Goal: Information Seeking & Learning: Learn about a topic

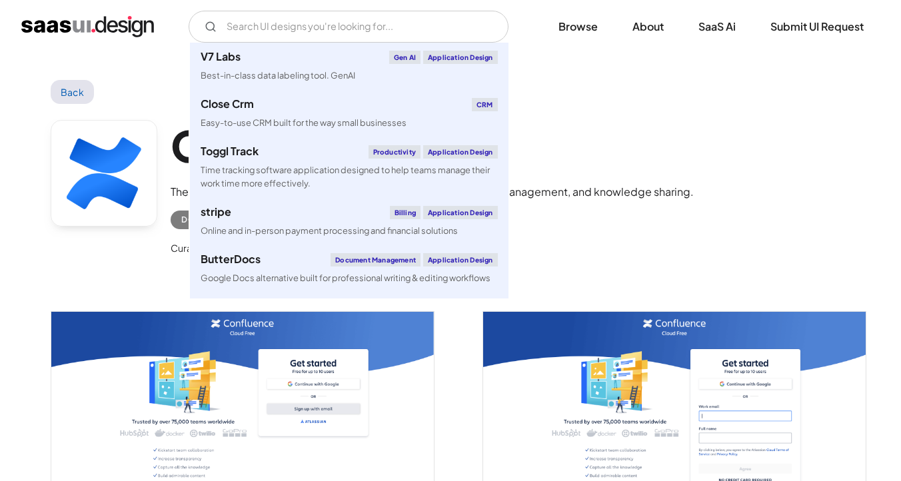
click at [314, 27] on input "Email Form" at bounding box center [349, 27] width 320 height 32
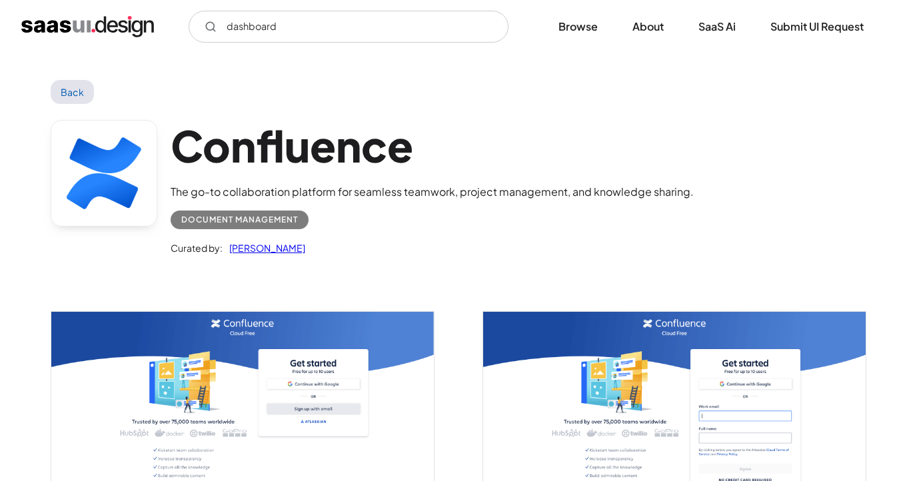
click at [297, 26] on input "dashboard" at bounding box center [349, 27] width 320 height 32
type input "dashboard"
click at [578, 33] on link "Browse" at bounding box center [578, 26] width 71 height 29
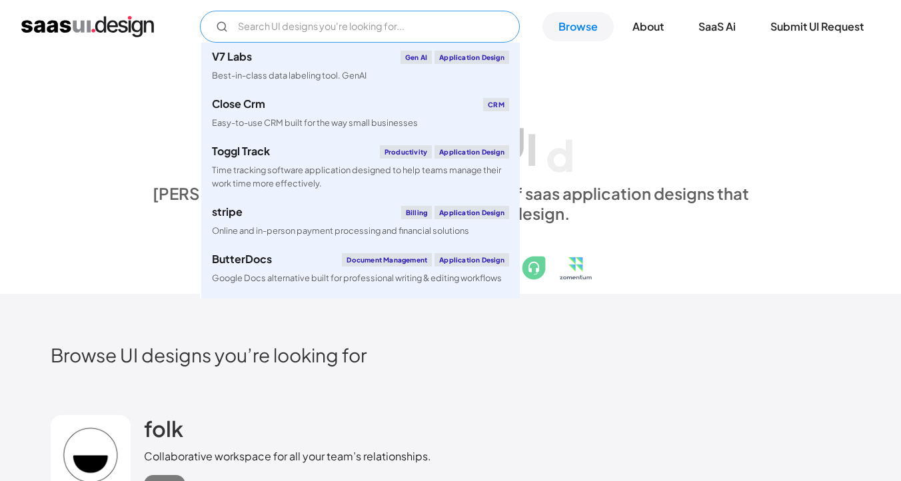
click at [397, 17] on input "Email Form" at bounding box center [360, 27] width 320 height 32
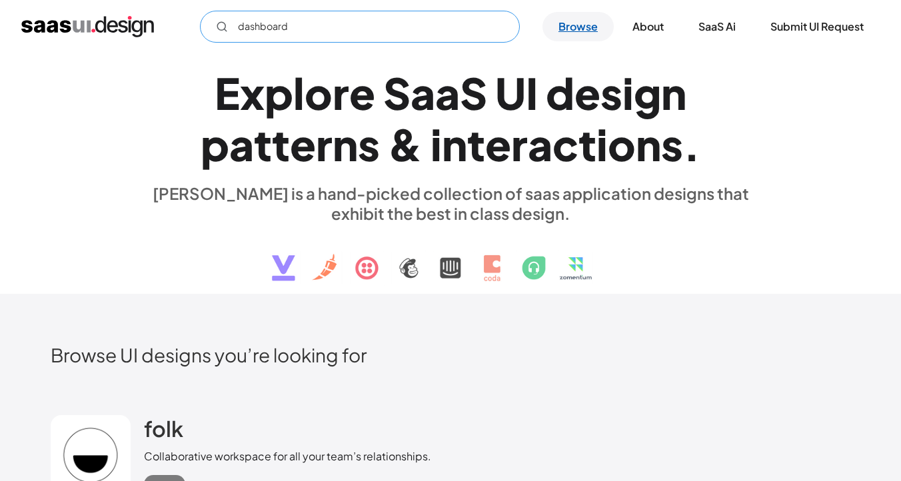
type input "dashboard"
click at [567, 23] on link "Browse" at bounding box center [578, 26] width 71 height 29
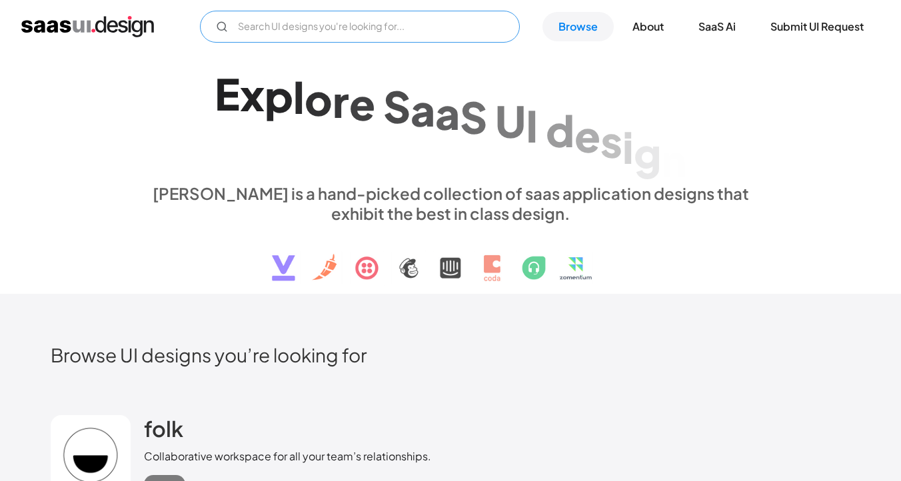
click at [384, 28] on input "Email Form" at bounding box center [360, 27] width 320 height 32
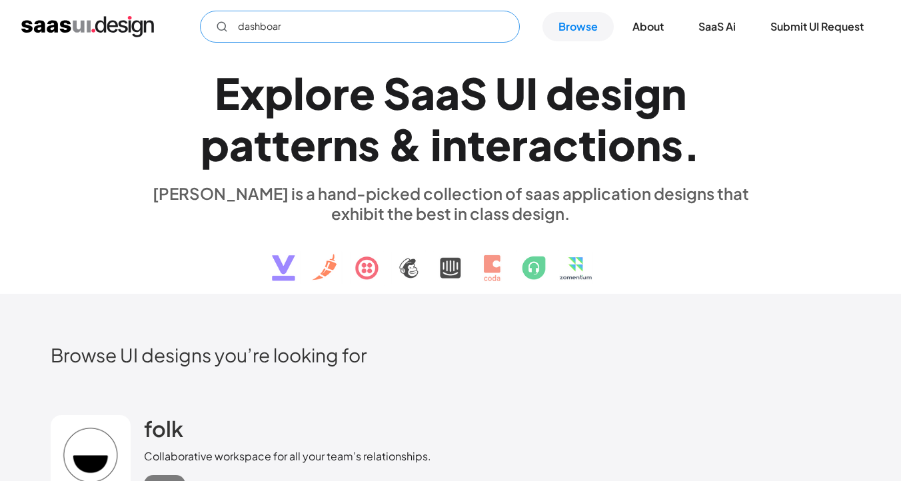
type input "dashboard"
click at [279, 357] on h2 "Browse UI designs you’re looking for" at bounding box center [451, 354] width 800 height 23
click at [178, 431] on h2 "folk" at bounding box center [163, 428] width 39 height 27
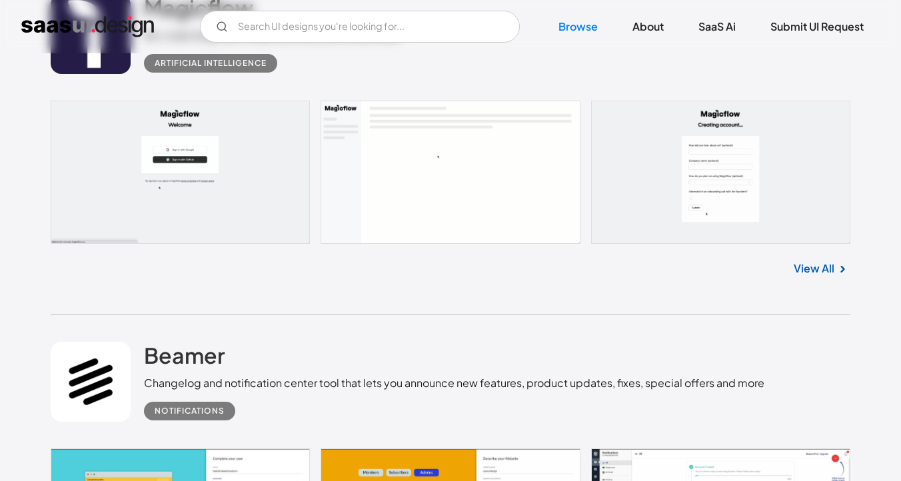
scroll to position [1470, 0]
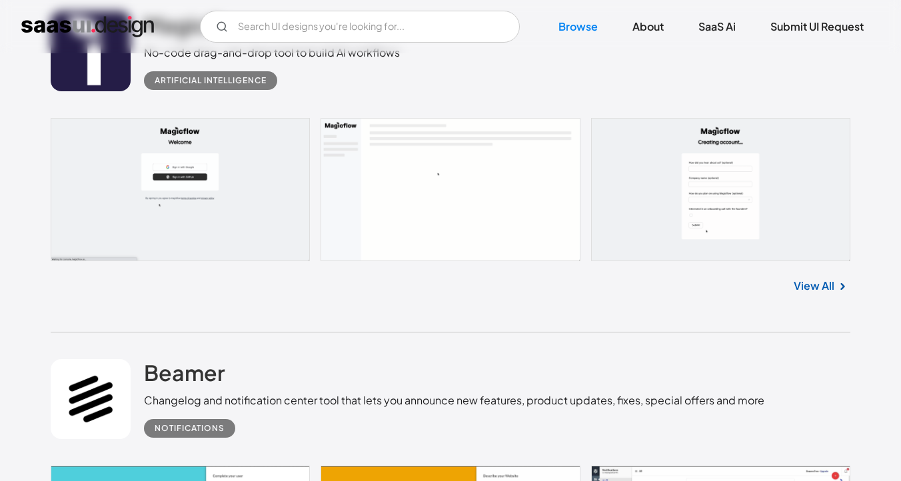
click at [828, 286] on link "View All" at bounding box center [814, 286] width 41 height 16
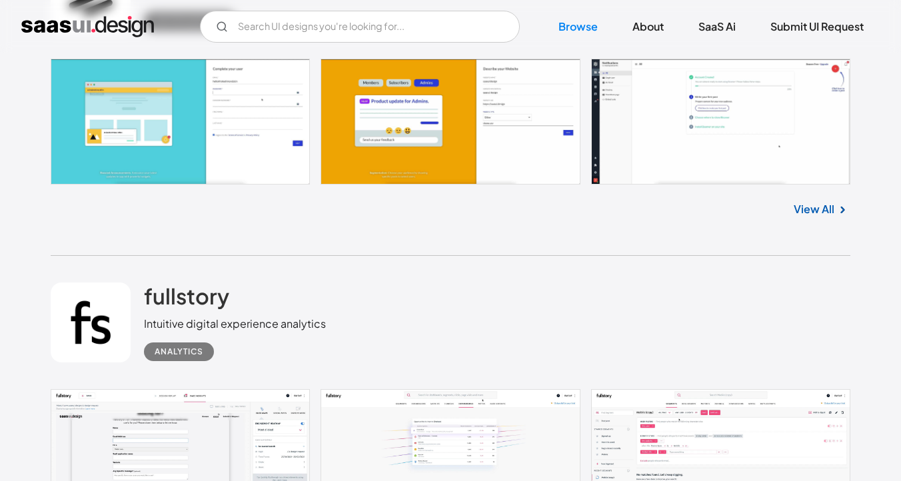
scroll to position [1863, 0]
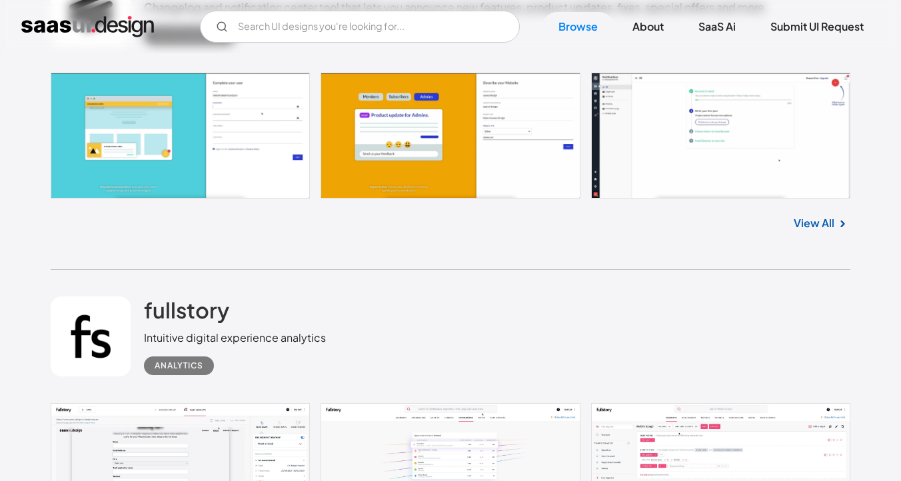
click at [805, 220] on link "View All" at bounding box center [814, 223] width 41 height 16
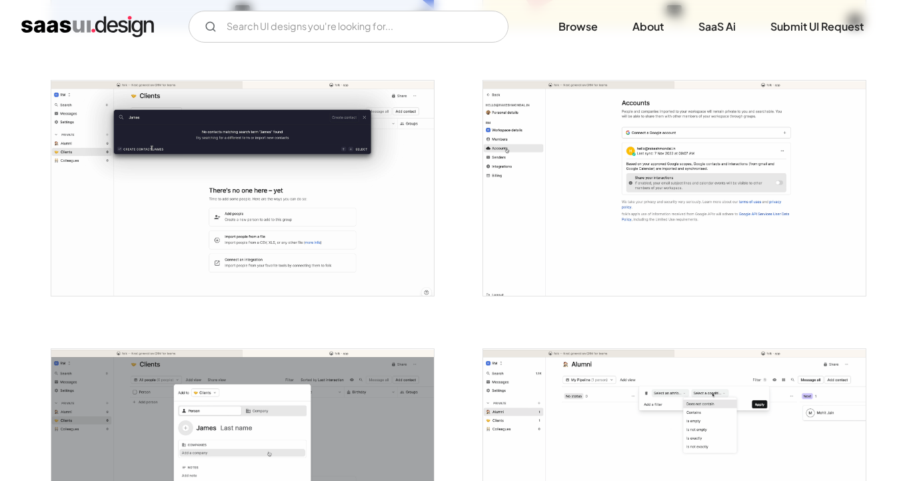
scroll to position [759, 0]
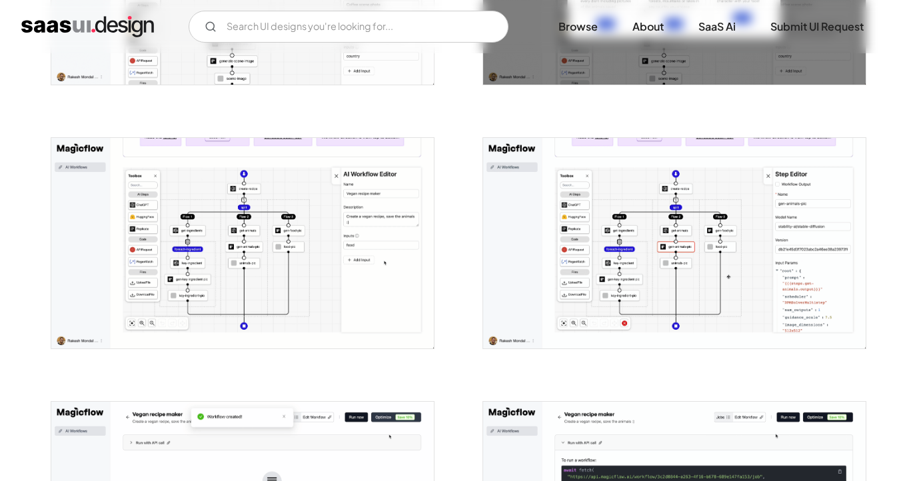
scroll to position [963, 0]
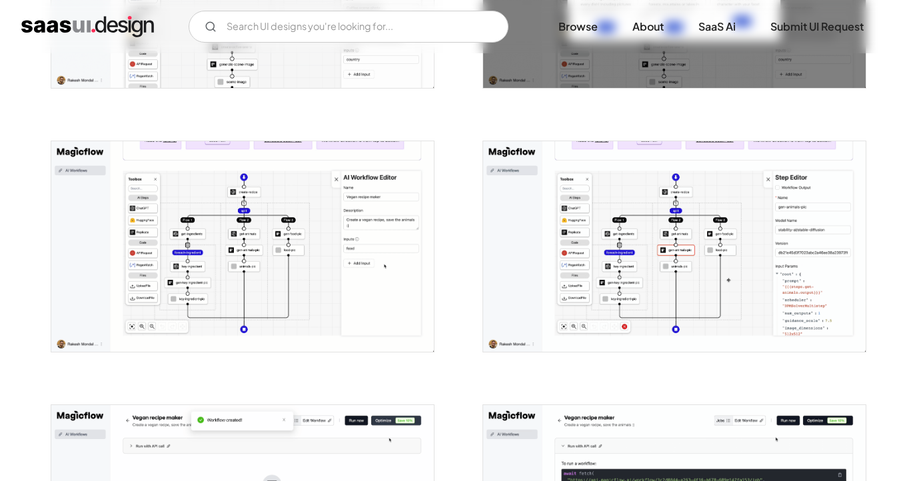
click at [575, 261] on img "open lightbox" at bounding box center [674, 246] width 383 height 211
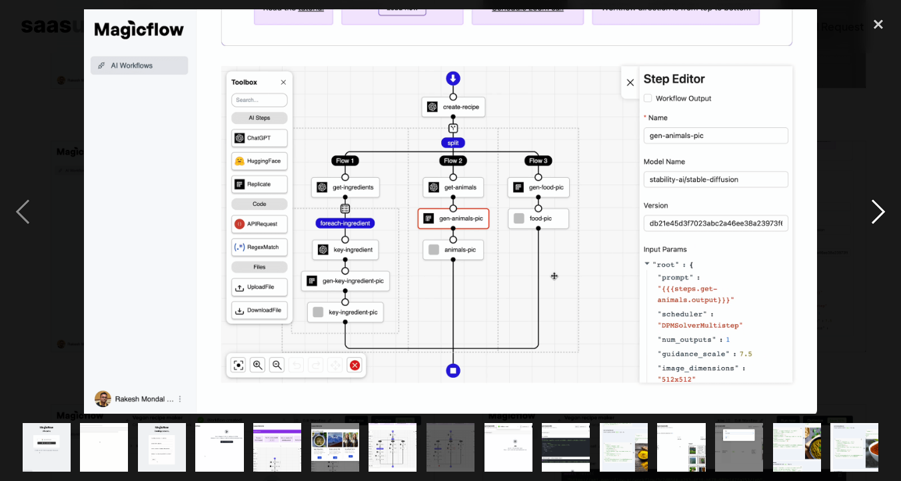
click at [872, 218] on div "next image" at bounding box center [878, 211] width 45 height 404
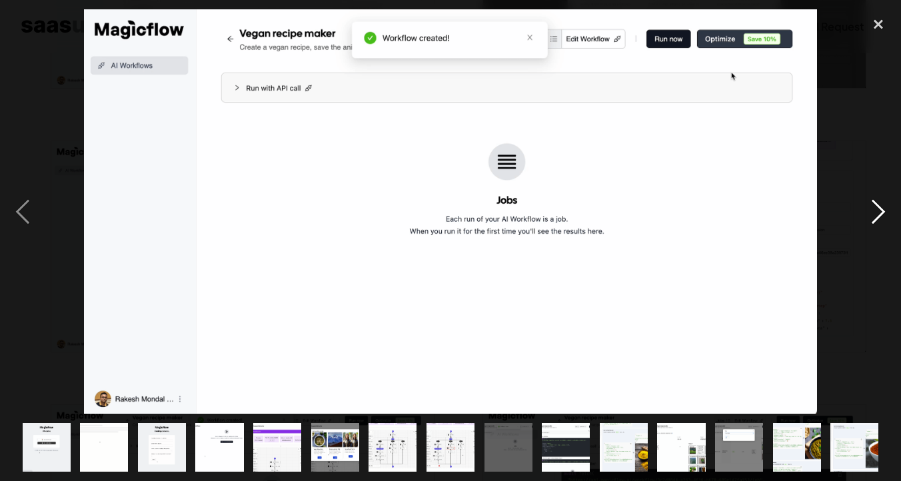
click at [872, 218] on div "next image" at bounding box center [878, 211] width 45 height 404
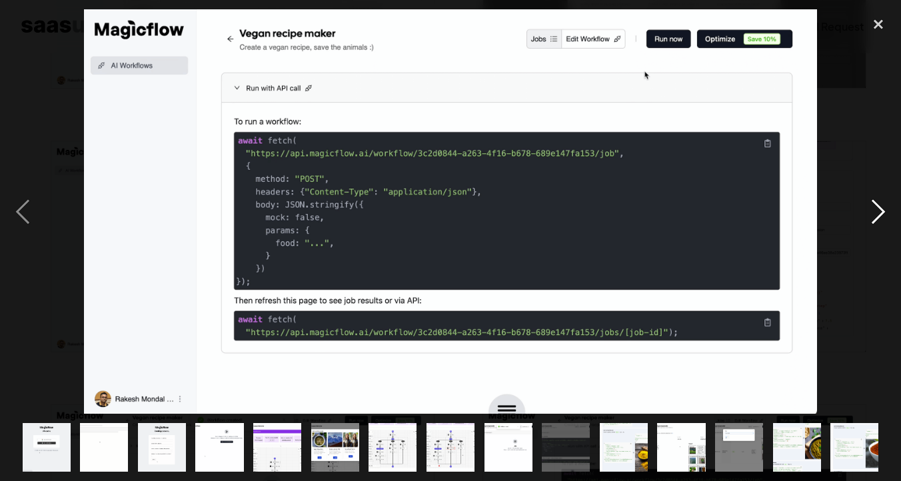
click at [872, 218] on div "next image" at bounding box center [878, 211] width 45 height 404
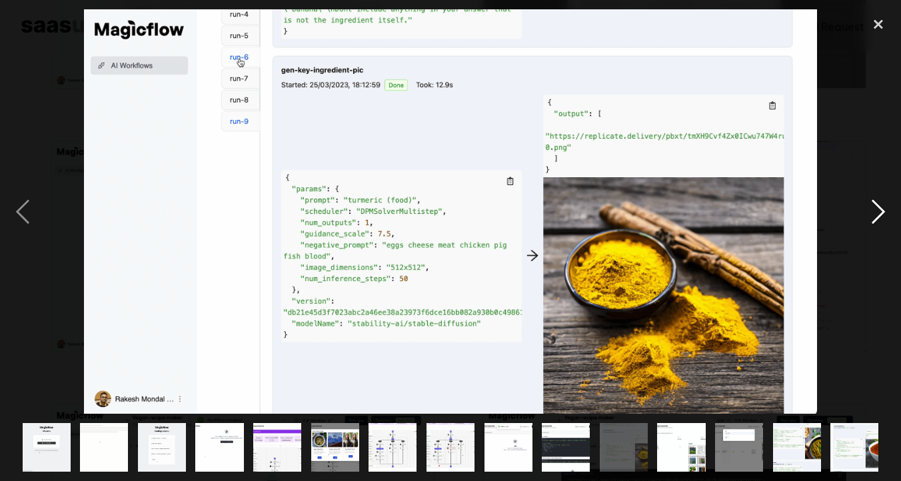
click at [872, 218] on div "next image" at bounding box center [878, 211] width 45 height 404
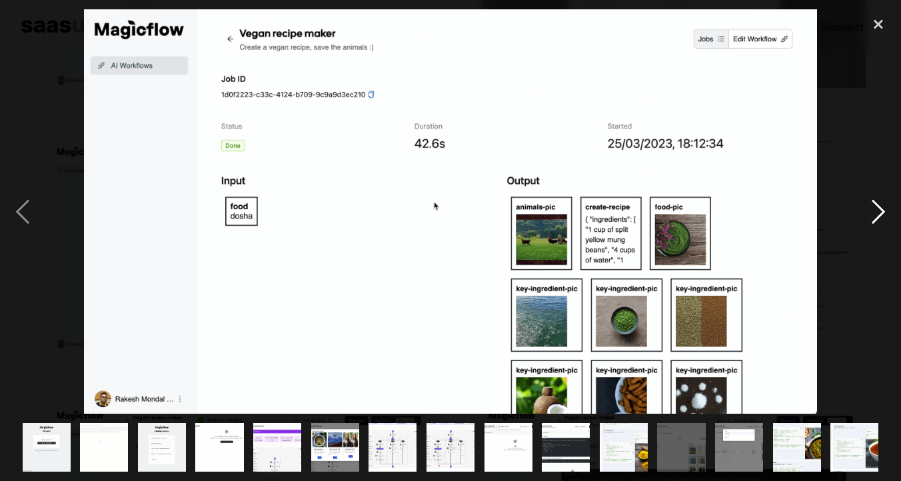
click at [872, 217] on div "next image" at bounding box center [878, 211] width 45 height 404
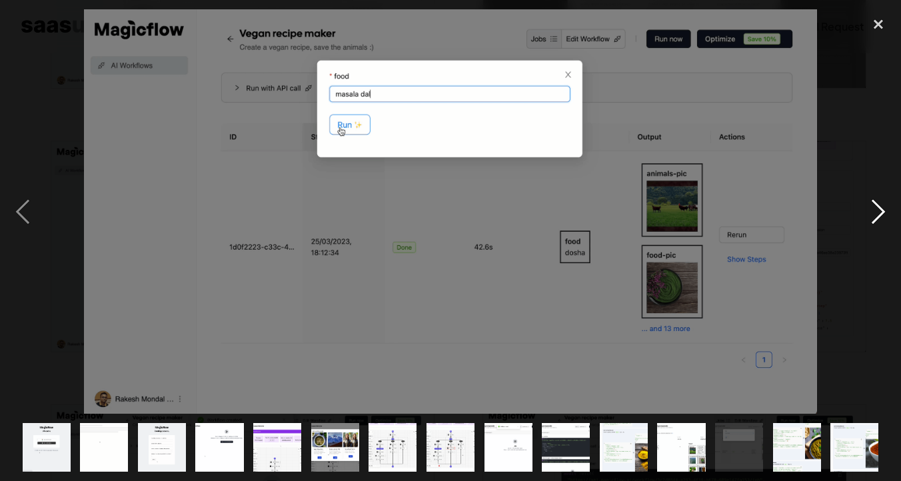
click at [872, 217] on div "next image" at bounding box center [878, 211] width 45 height 404
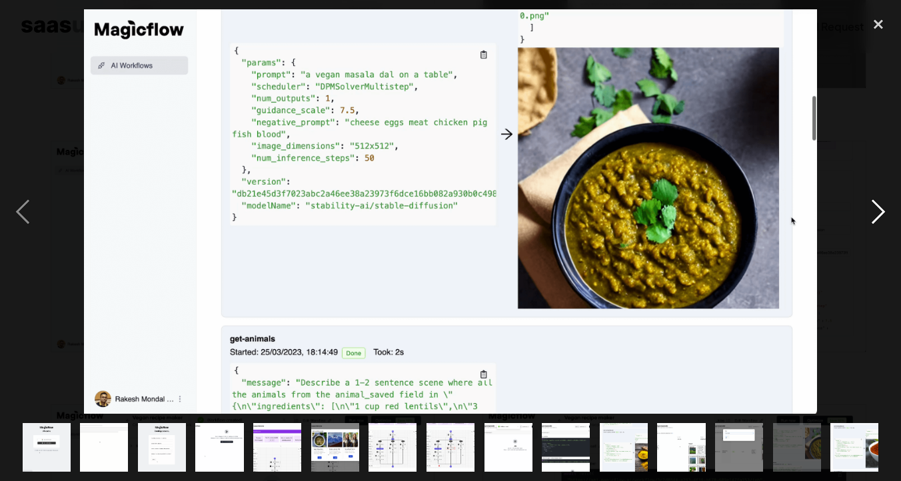
click at [872, 217] on div "next image" at bounding box center [878, 211] width 45 height 404
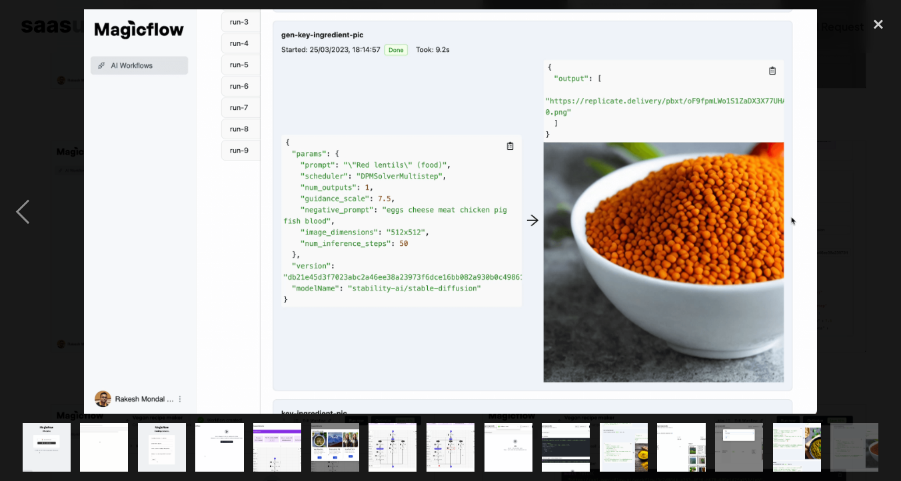
click at [872, 217] on div "next image" at bounding box center [878, 211] width 45 height 404
click at [883, 22] on div "close lightbox" at bounding box center [878, 23] width 45 height 29
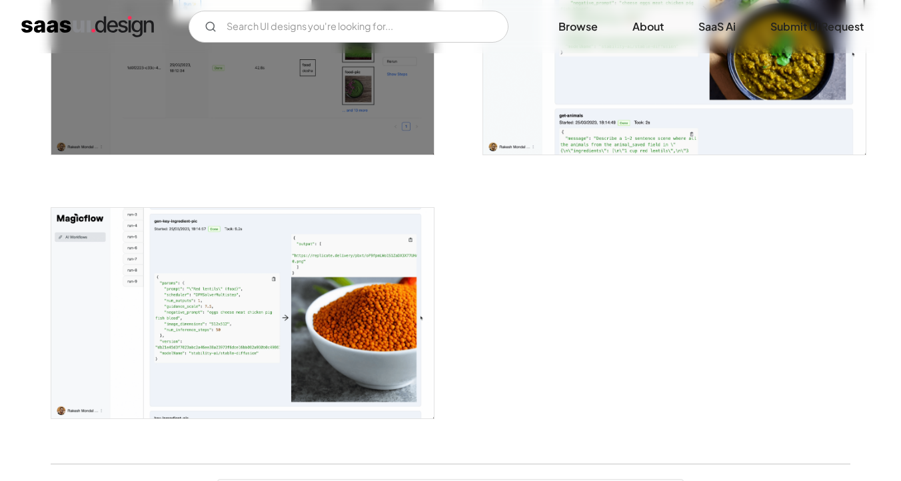
scroll to position [1962, 0]
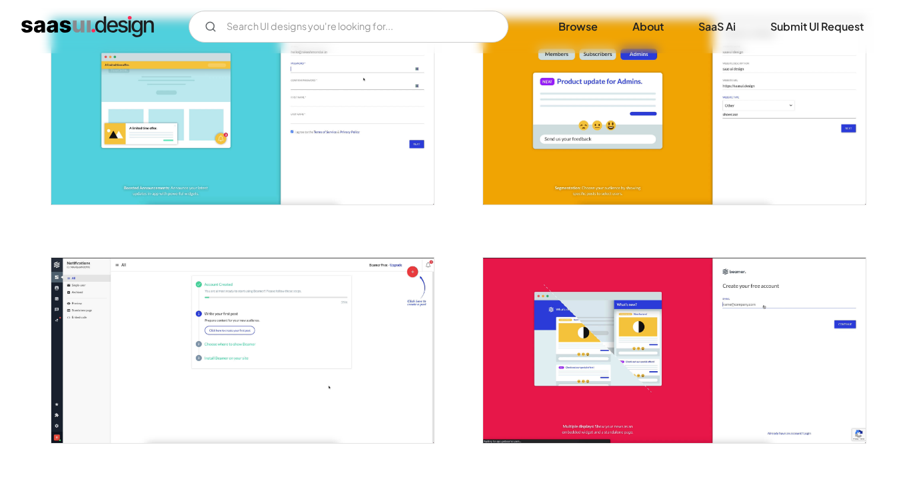
scroll to position [288, 0]
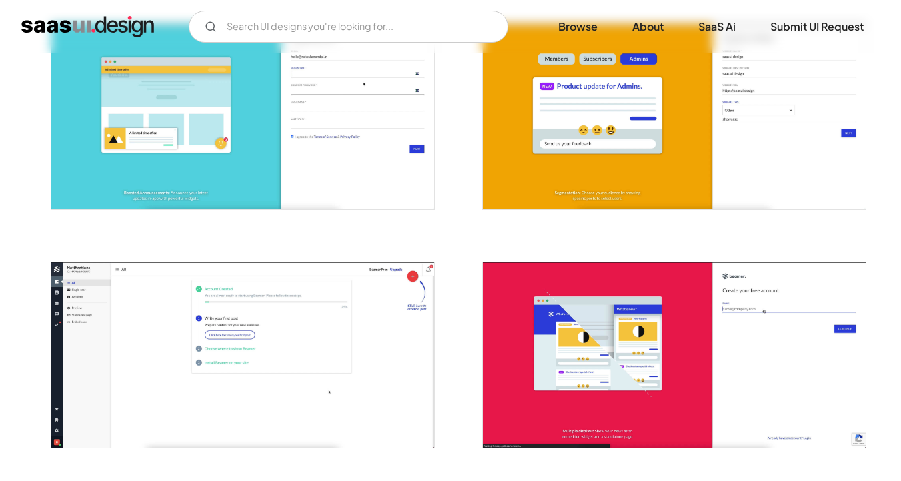
click at [282, 65] on img "open lightbox" at bounding box center [242, 116] width 383 height 185
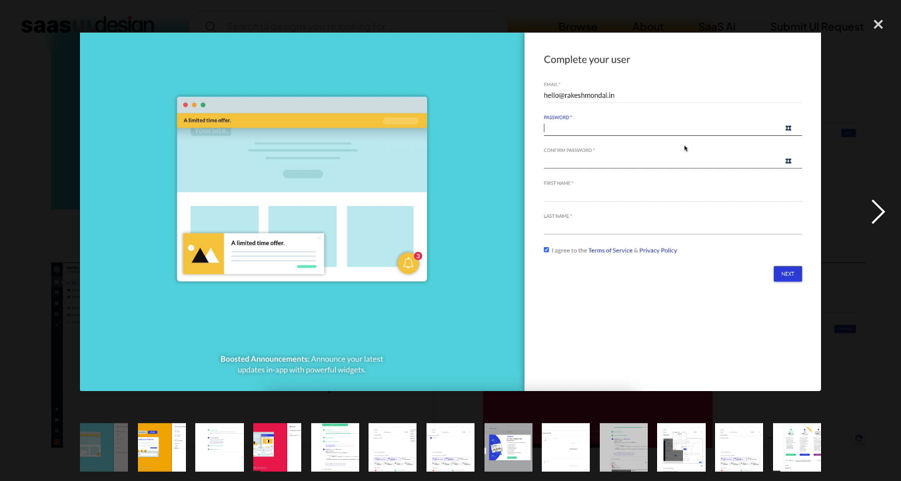
click at [886, 215] on div "next image" at bounding box center [878, 211] width 45 height 404
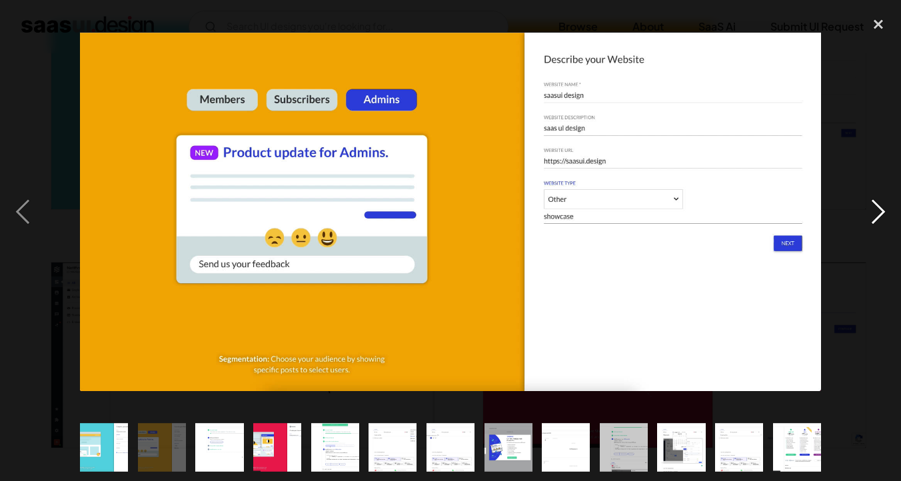
click at [886, 215] on div "next image" at bounding box center [878, 211] width 45 height 404
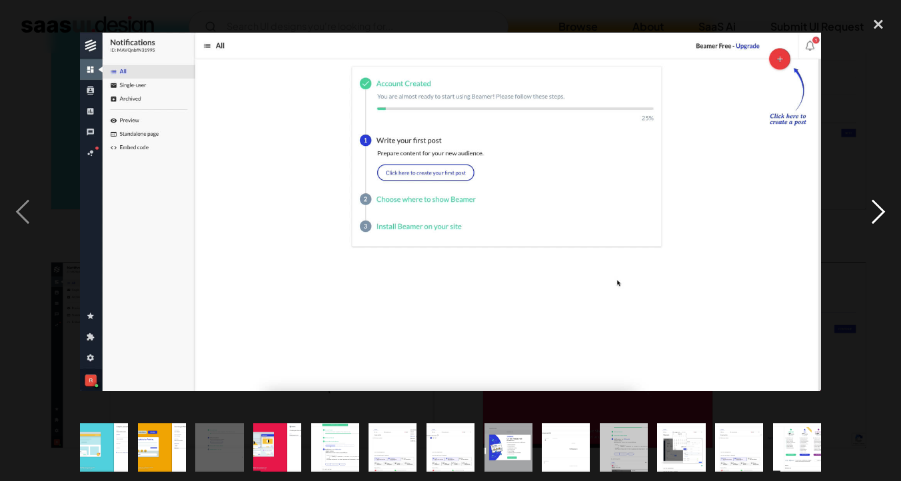
click at [885, 215] on div "next image" at bounding box center [878, 211] width 45 height 404
